Goal: Find specific page/section: Find specific page/section

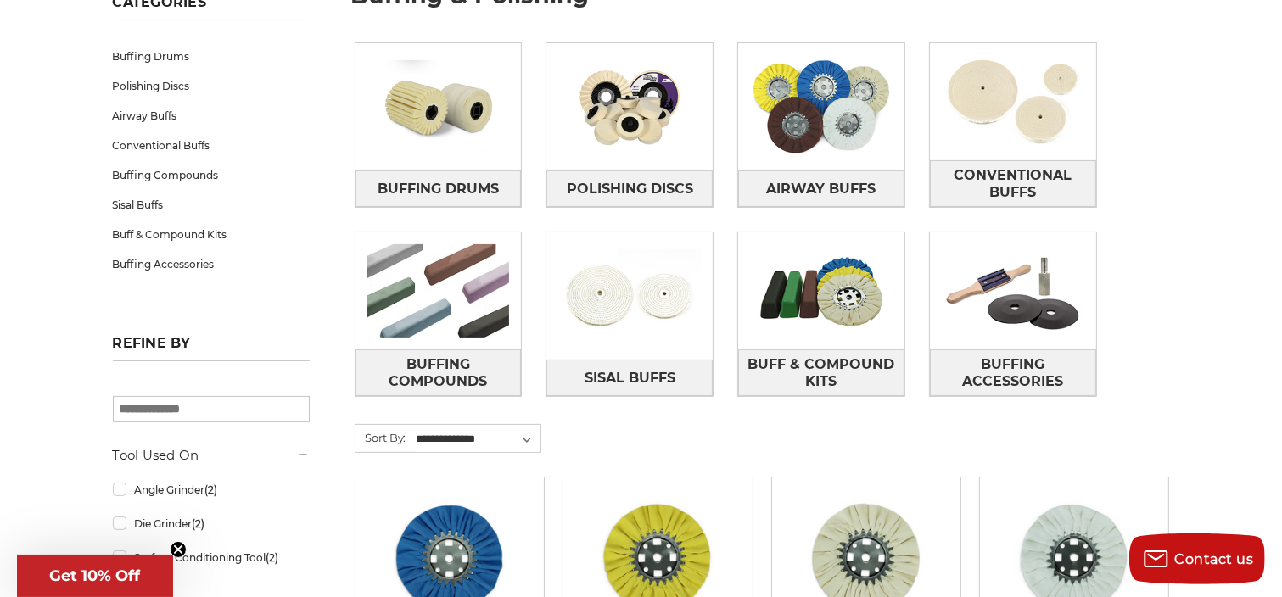
scroll to position [254, 0]
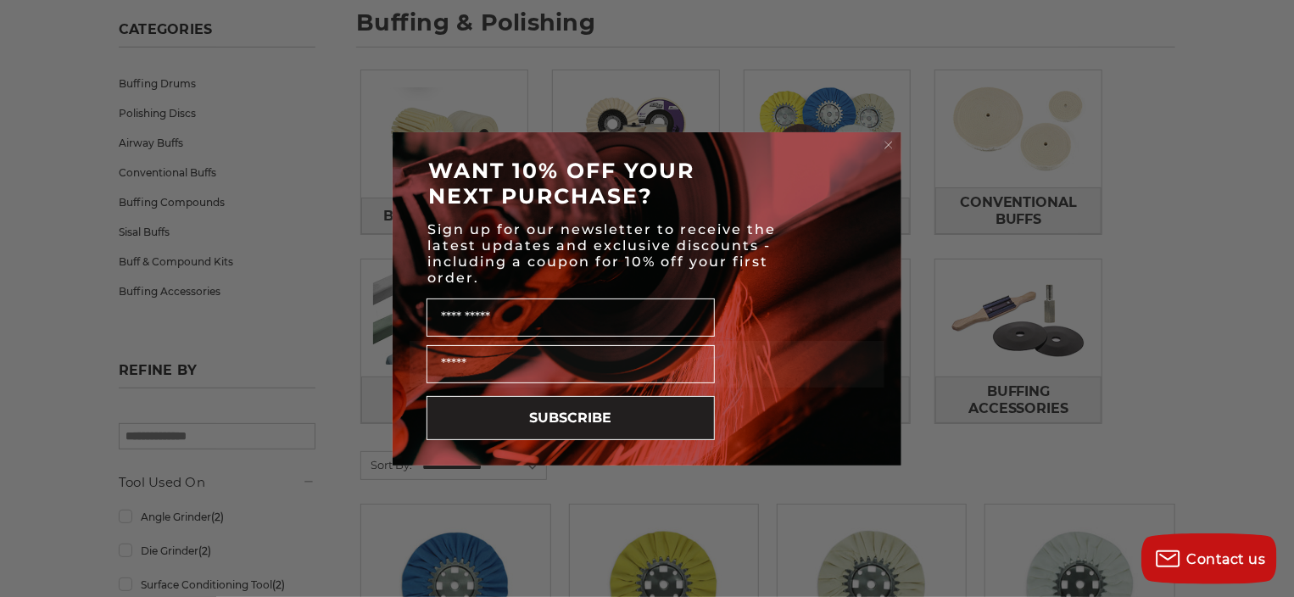
click at [891, 143] on circle "Close dialog" at bounding box center [889, 145] width 16 height 16
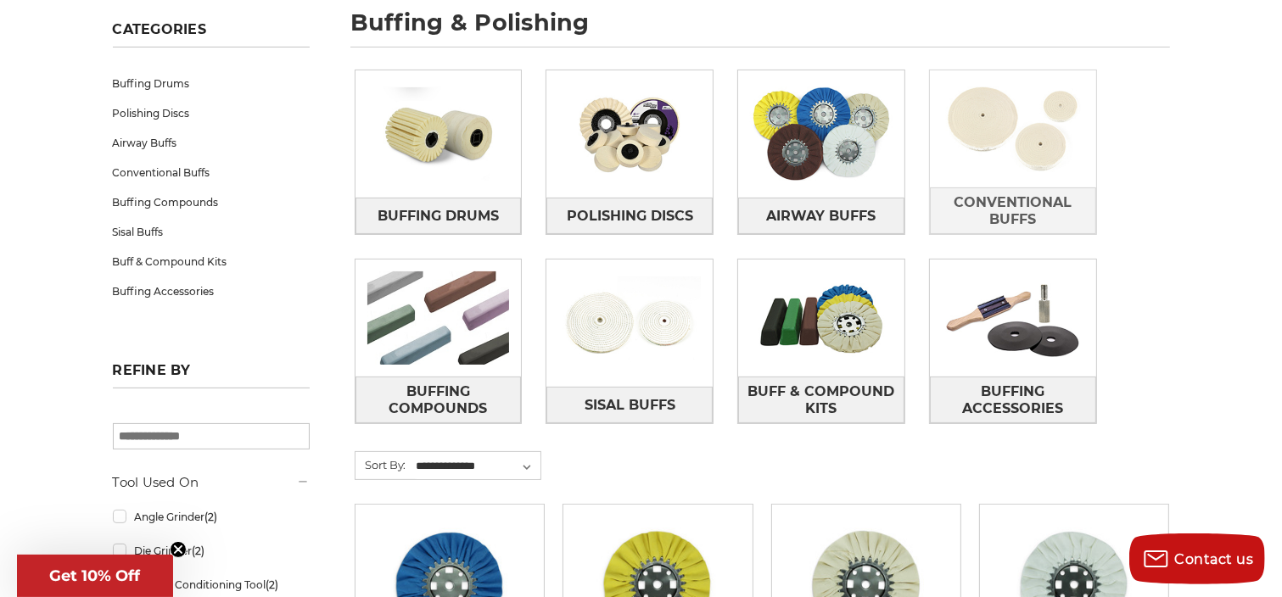
click at [1034, 169] on img at bounding box center [1013, 128] width 166 height 117
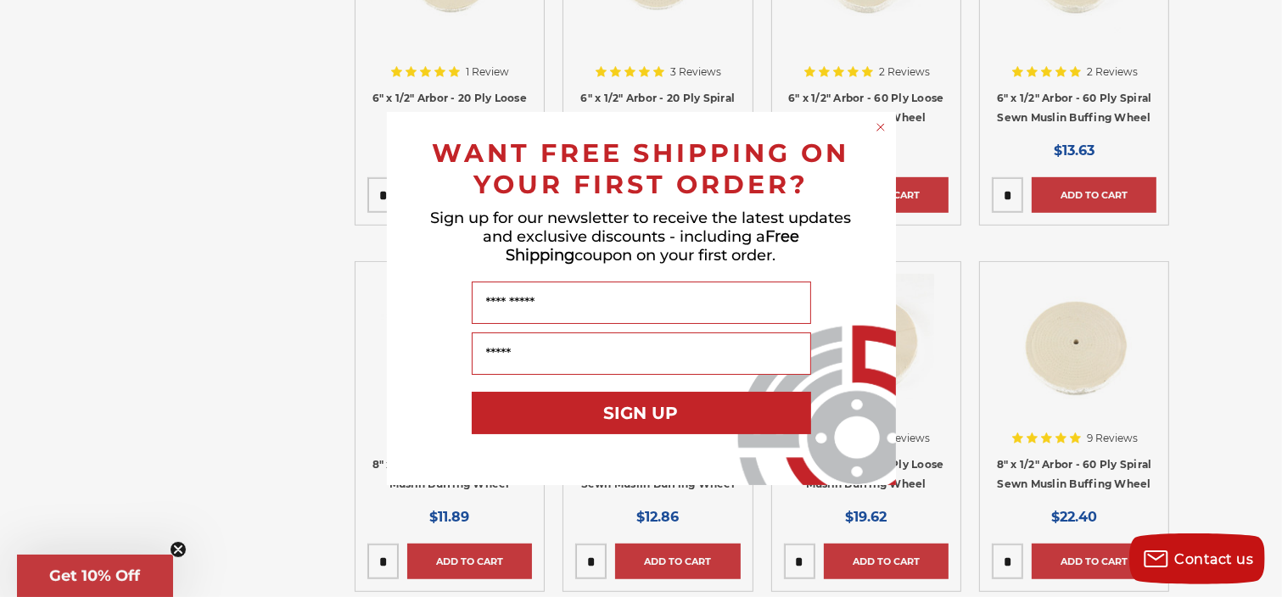
scroll to position [933, 0]
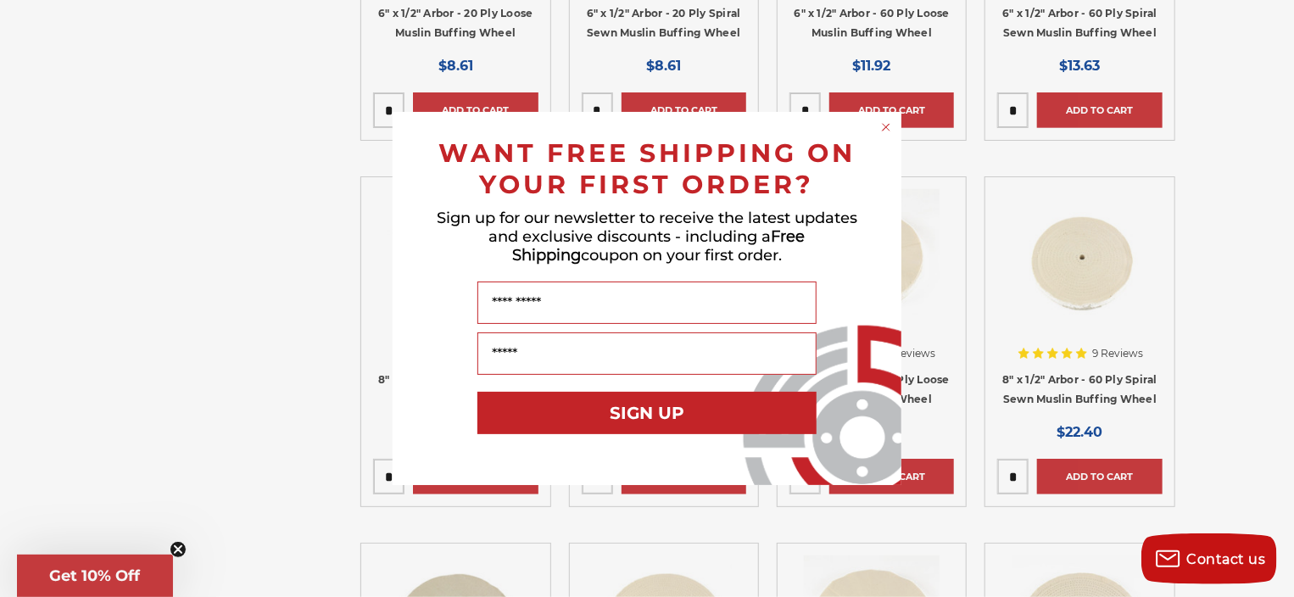
click at [883, 127] on circle "Close dialog" at bounding box center [887, 128] width 16 height 16
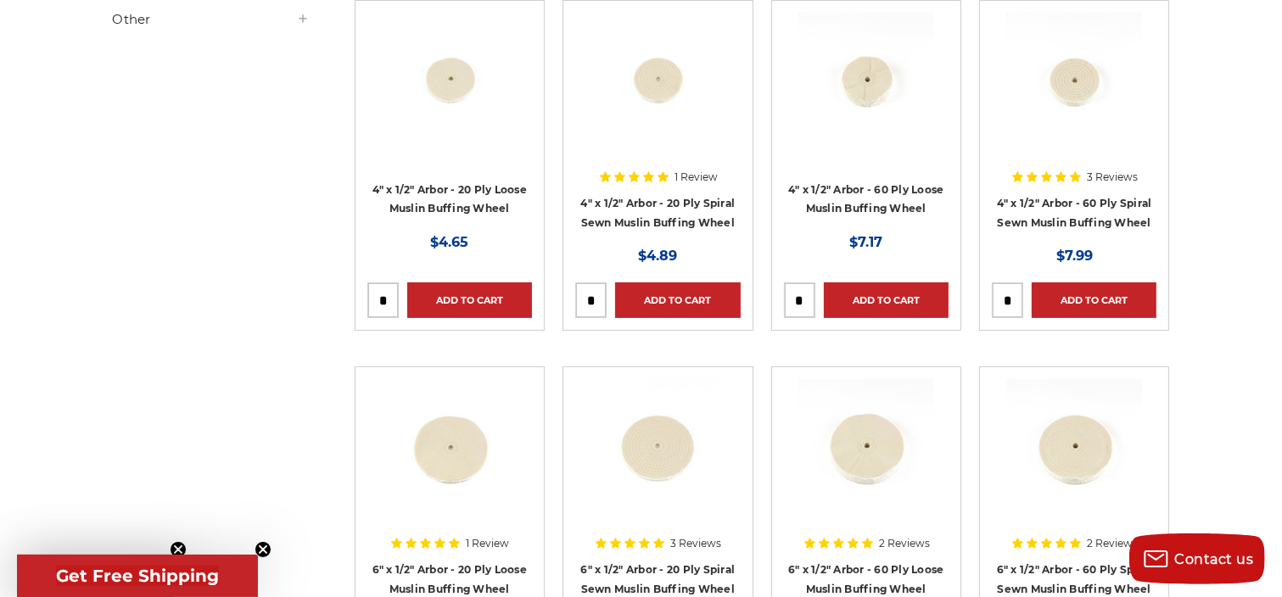
scroll to position [350, 0]
